Goal: Use online tool/utility: Utilize a website feature to perform a specific function

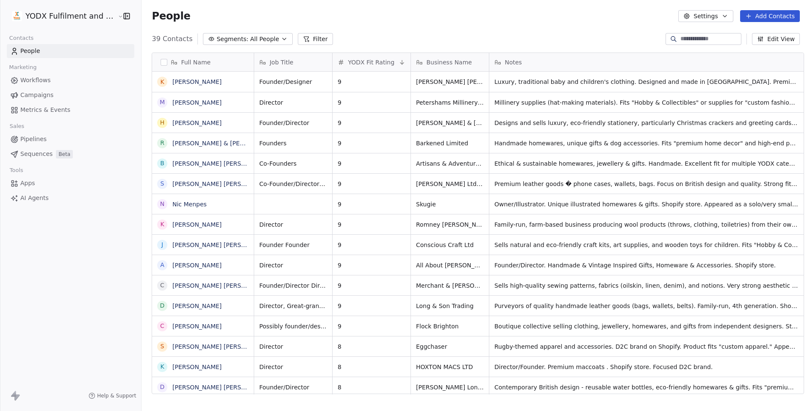
scroll to position [355, 667]
click at [35, 199] on span "AI Agents" at bounding box center [34, 198] width 28 height 9
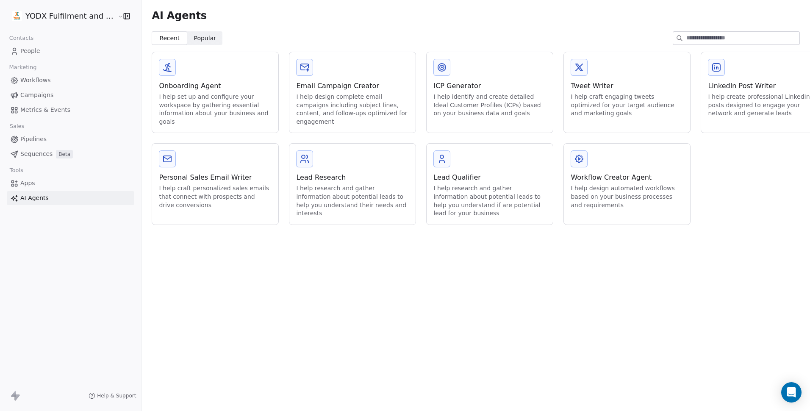
click at [485, 102] on div "I help identify and create detailed Ideal Customer Profiles (ICPs) based on you…" at bounding box center [489, 105] width 113 height 25
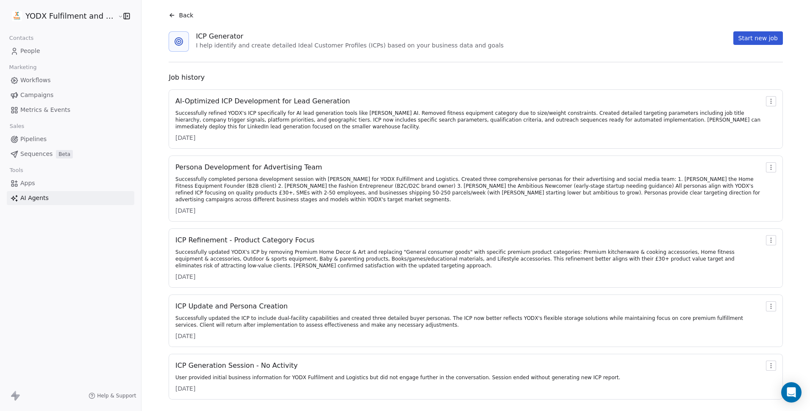
scroll to position [25, 0]
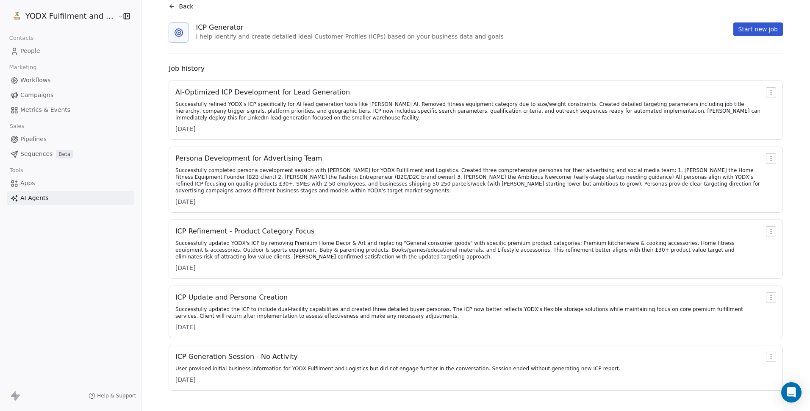
click at [347, 370] on div "User provided initial business information for YODX Fulfilment and Logistics bu…" at bounding box center [397, 368] width 445 height 7
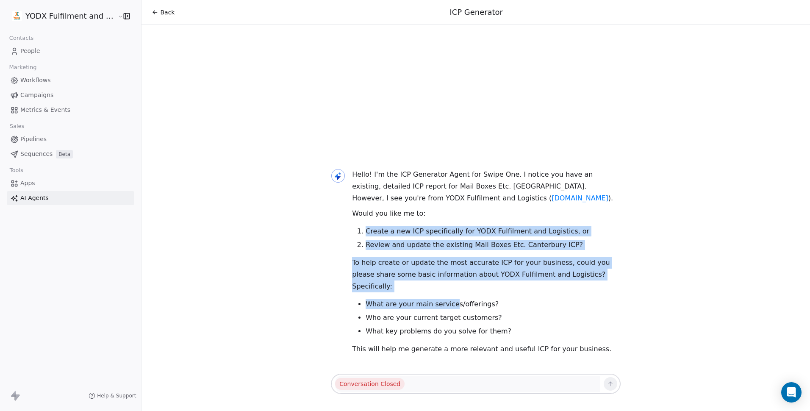
drag, startPoint x: 455, startPoint y: 283, endPoint x: 454, endPoint y: 227, distance: 55.9
click at [454, 227] on div "Hello! I'm the ICP Generator Agent for Swipe One. I notice you have an existing…" at bounding box center [486, 262] width 269 height 186
drag, startPoint x: 454, startPoint y: 227, endPoint x: 702, endPoint y: 252, distance: 248.7
click at [702, 252] on div "Hello! I'm the ICP Generator Agent for Swipe One. I notice you have an existing…" at bounding box center [475, 262] width 668 height 220
click at [57, 200] on link "AI Agents" at bounding box center [71, 198] width 128 height 14
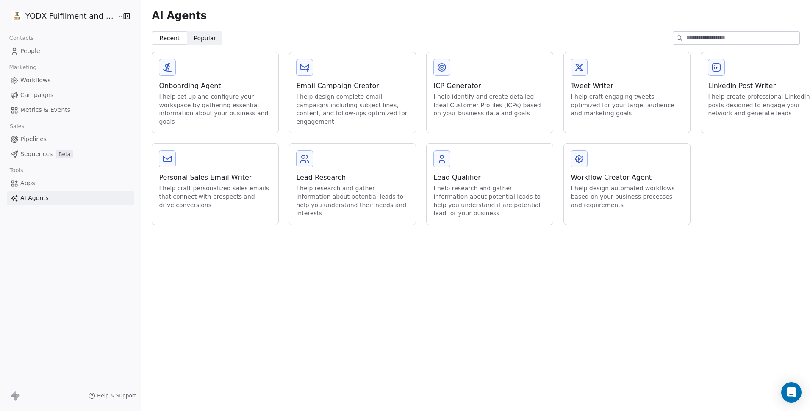
click at [484, 102] on div "I help identify and create detailed Ideal Customer Profiles (ICPs) based on you…" at bounding box center [489, 105] width 113 height 25
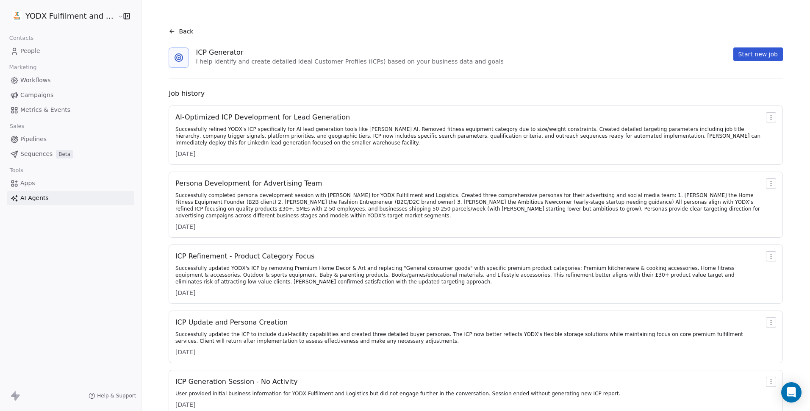
click at [288, 138] on div "Successfully refined YODX's ICP specifically for AI lead generation tools like …" at bounding box center [468, 136] width 587 height 20
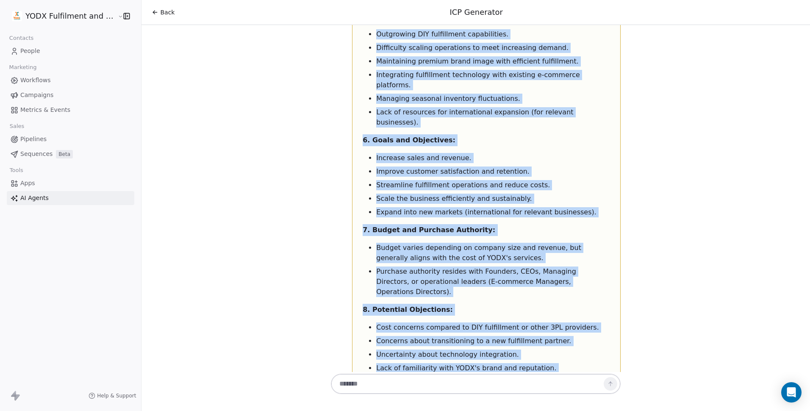
scroll to position [5233, 0]
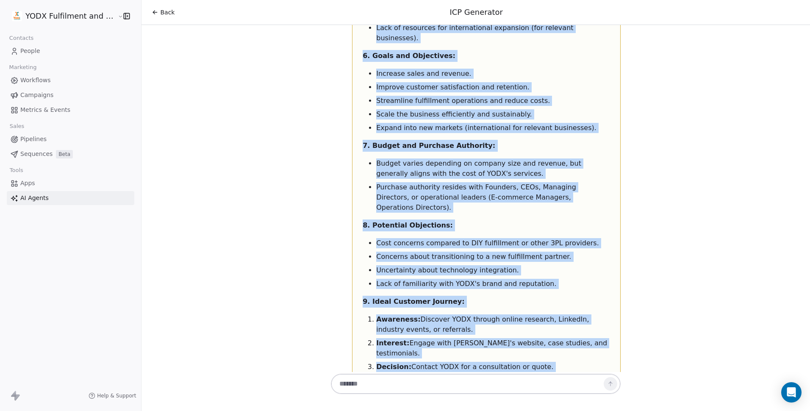
drag, startPoint x: 357, startPoint y: 159, endPoint x: 552, endPoint y: 146, distance: 195.3
copy div "YODX Fulfillment and Logistics: Ideal Customer Profile (ICP) This report define…"
